Goal: Find specific page/section: Find specific page/section

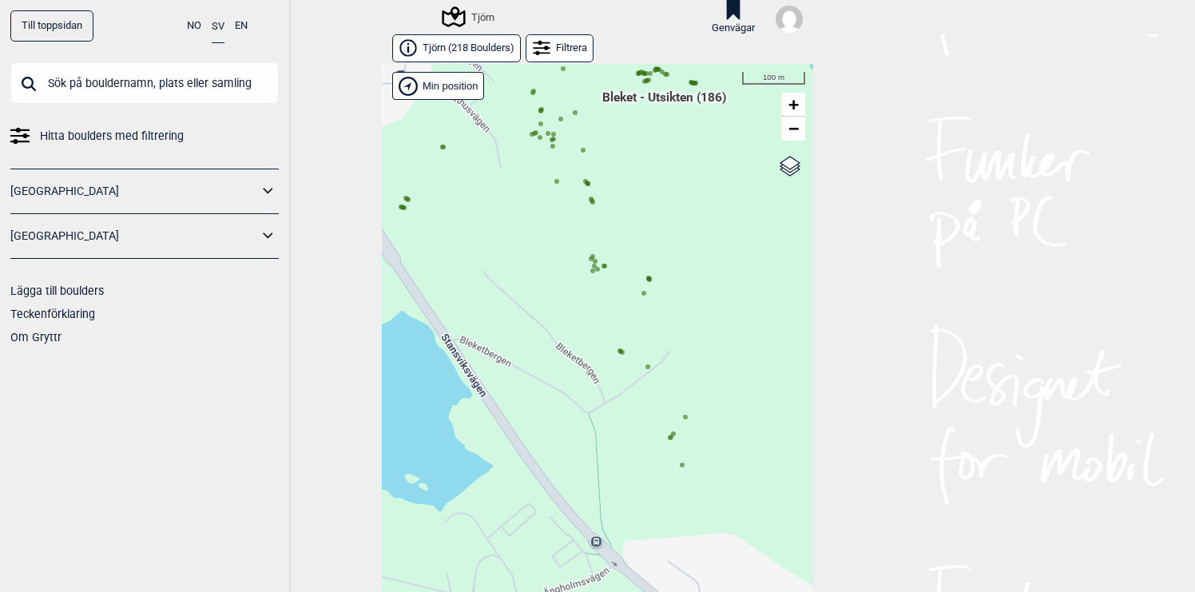
click at [576, 48] on div "Filtrera" at bounding box center [560, 48] width 68 height 28
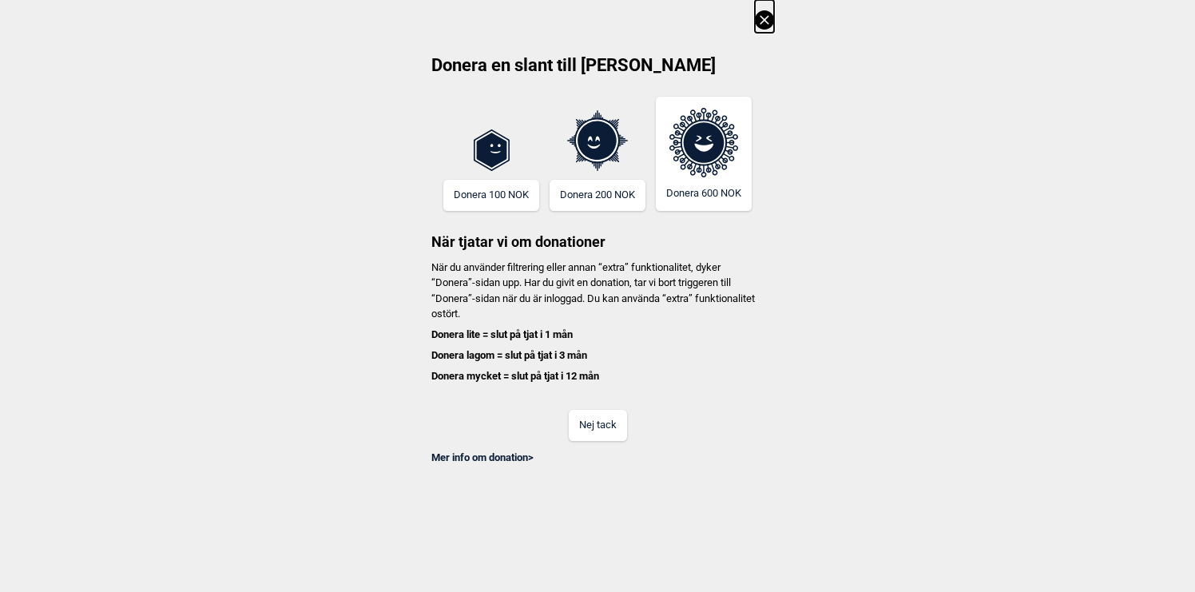
click at [590, 435] on button "Nej tack" at bounding box center [598, 425] width 58 height 31
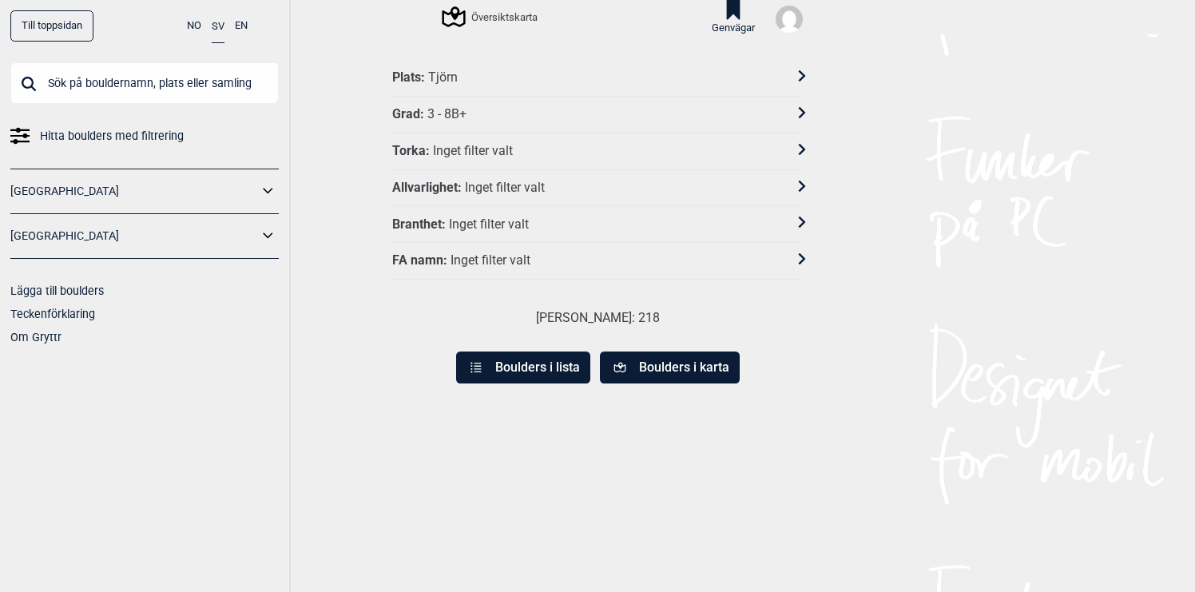
click at [804, 112] on icon at bounding box center [802, 112] width 7 height 11
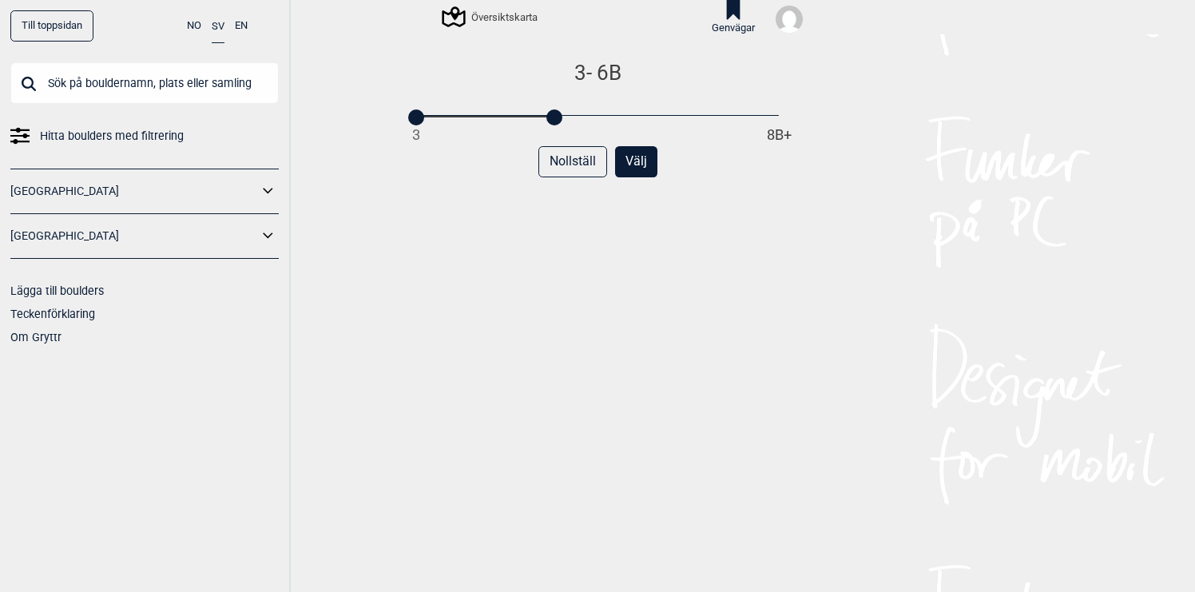
drag, startPoint x: 782, startPoint y: 113, endPoint x: 566, endPoint y: 116, distance: 216.5
click at [566, 116] on div "3 8B+" at bounding box center [597, 116] width 363 height 11
click at [471, 149] on div "Nollställ Välj" at bounding box center [597, 168] width 411 height 44
click at [638, 163] on button "Välj" at bounding box center [636, 161] width 42 height 31
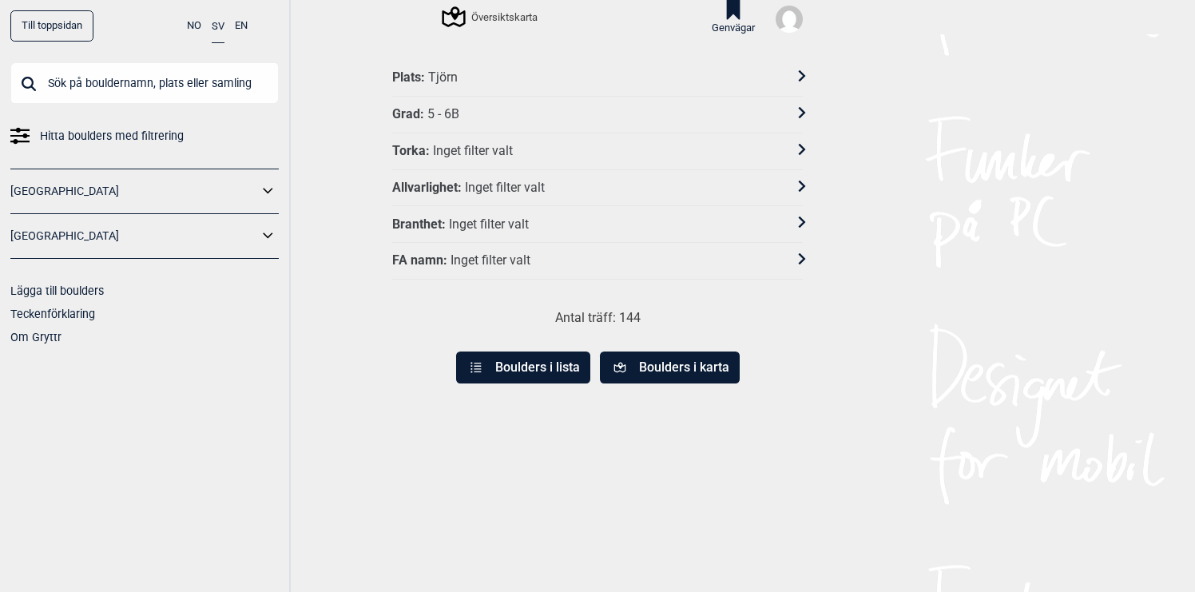
click at [654, 366] on button "Boulders i karta" at bounding box center [670, 368] width 140 height 32
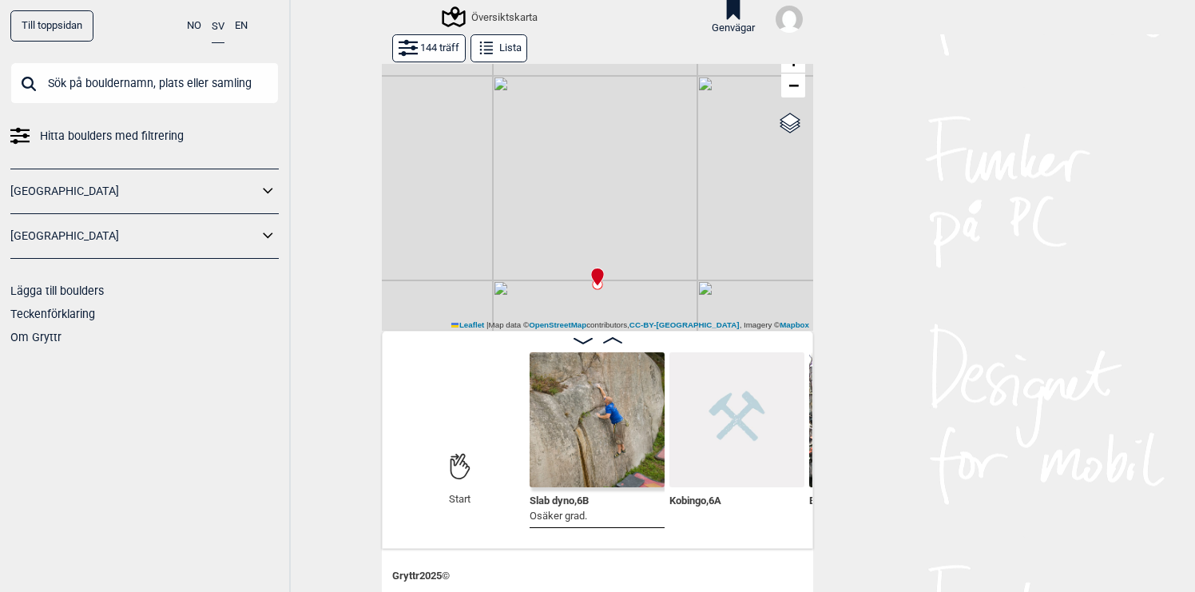
scroll to position [44, 0]
drag, startPoint x: 647, startPoint y: 252, endPoint x: 636, endPoint y: 190, distance: 63.3
click at [636, 190] on div "Gol [GEOGRAPHIC_DATA] Kolomoen [GEOGRAPHIC_DATA] [GEOGRAPHIC_DATA] [GEOGRAPHIC_…" at bounding box center [597, 175] width 431 height 310
drag, startPoint x: 663, startPoint y: 213, endPoint x: 677, endPoint y: 153, distance: 60.7
click at [677, 153] on div "Gol [GEOGRAPHIC_DATA] Kolomoen [GEOGRAPHIC_DATA] [GEOGRAPHIC_DATA] [GEOGRAPHIC_…" at bounding box center [597, 175] width 431 height 310
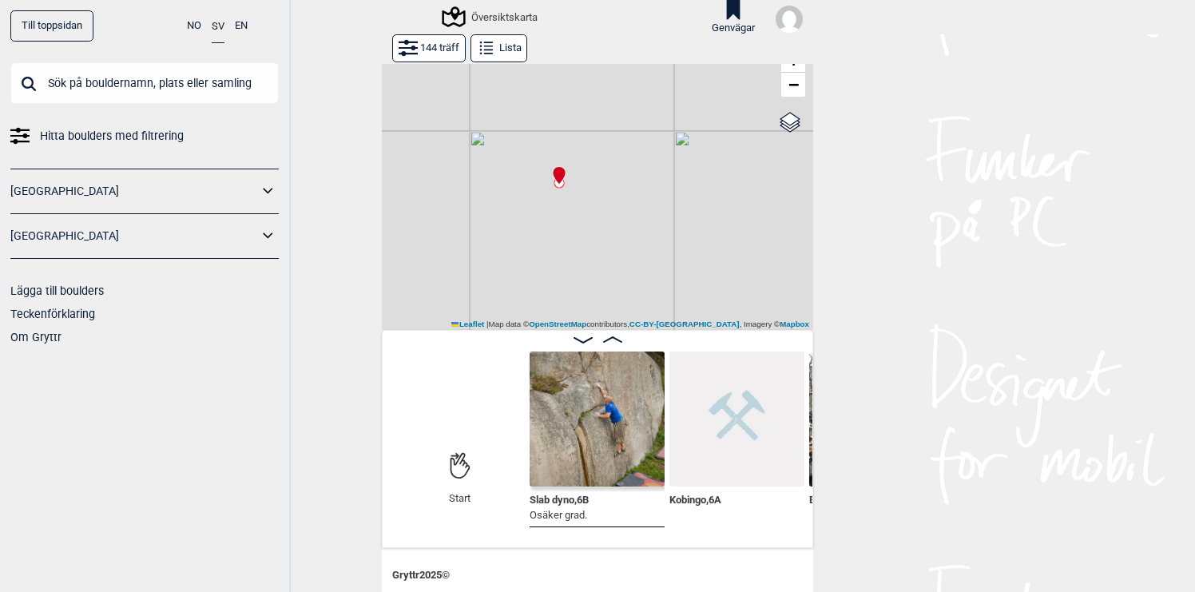
drag, startPoint x: 678, startPoint y: 189, endPoint x: 568, endPoint y: 229, distance: 117.3
click at [568, 229] on div "Gol [GEOGRAPHIC_DATA] Kolomoen [GEOGRAPHIC_DATA] [GEOGRAPHIC_DATA] [GEOGRAPHIC_…" at bounding box center [597, 175] width 431 height 310
drag, startPoint x: 609, startPoint y: 215, endPoint x: 547, endPoint y: 259, distance: 76.3
click at [547, 259] on div "Gol [GEOGRAPHIC_DATA] Kolomoen [GEOGRAPHIC_DATA] [GEOGRAPHIC_DATA] [GEOGRAPHIC_…" at bounding box center [597, 175] width 431 height 310
drag, startPoint x: 462, startPoint y: 289, endPoint x: 563, endPoint y: 189, distance: 141.8
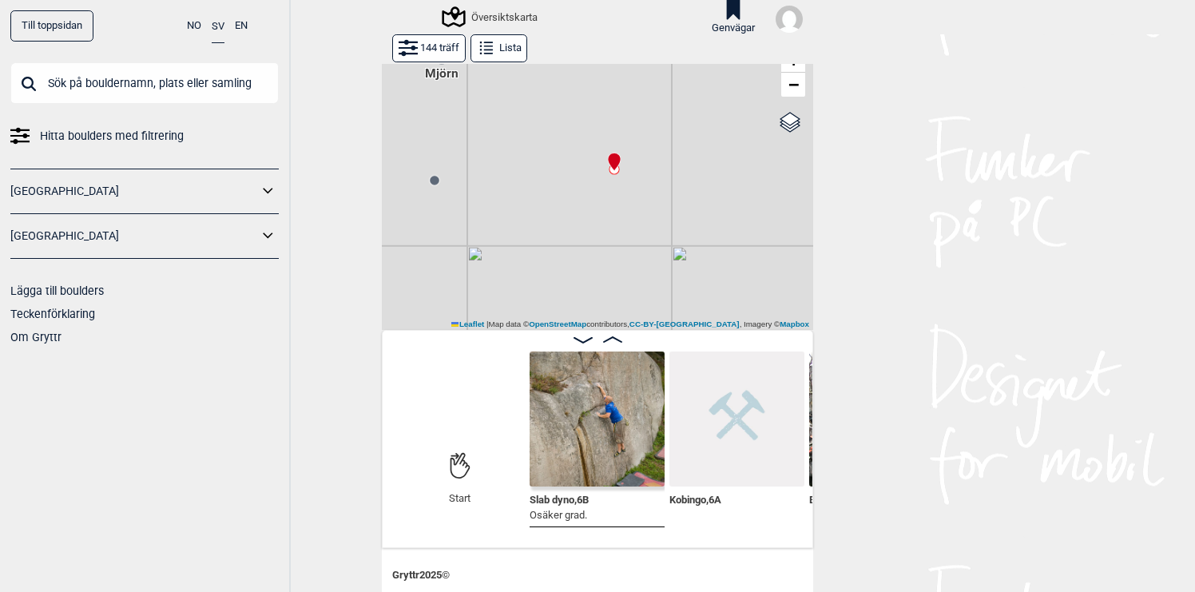
click at [563, 189] on div "Gol [GEOGRAPHIC_DATA] Kolomoen [GEOGRAPHIC_DATA] [GEOGRAPHIC_DATA] [GEOGRAPHIC_…" at bounding box center [597, 175] width 431 height 310
drag, startPoint x: 593, startPoint y: 261, endPoint x: 593, endPoint y: 237, distance: 24.8
click at [593, 245] on div "Gol [GEOGRAPHIC_DATA] Kolomoen [GEOGRAPHIC_DATA] [GEOGRAPHIC_DATA] [GEOGRAPHIC_…" at bounding box center [597, 175] width 431 height 310
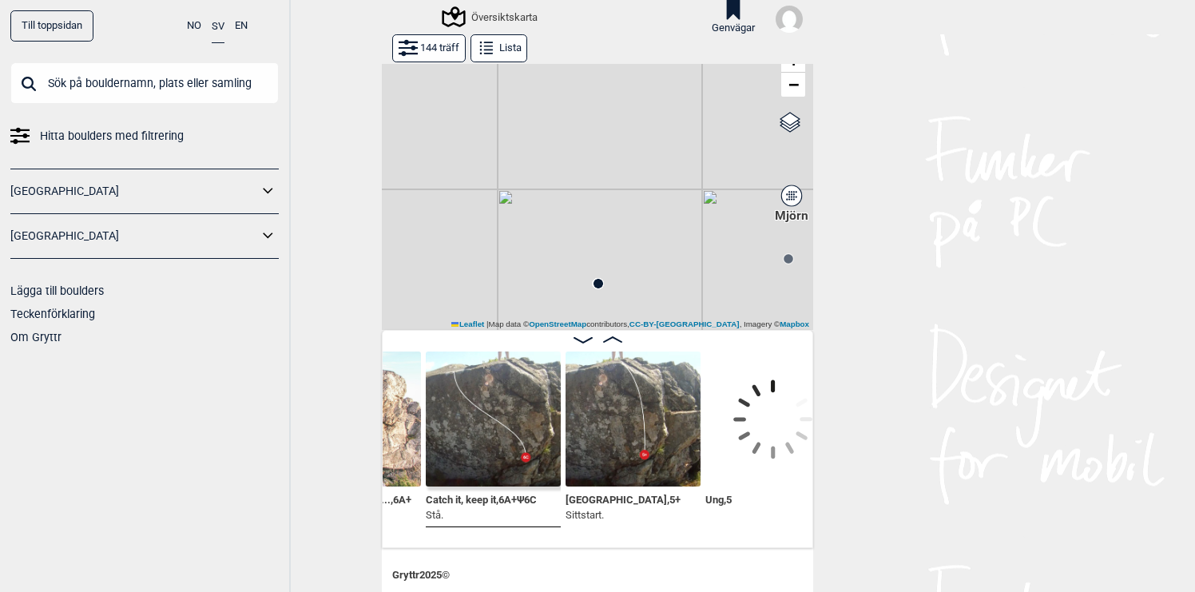
scroll to position [0, 2362]
